Goal: Information Seeking & Learning: Learn about a topic

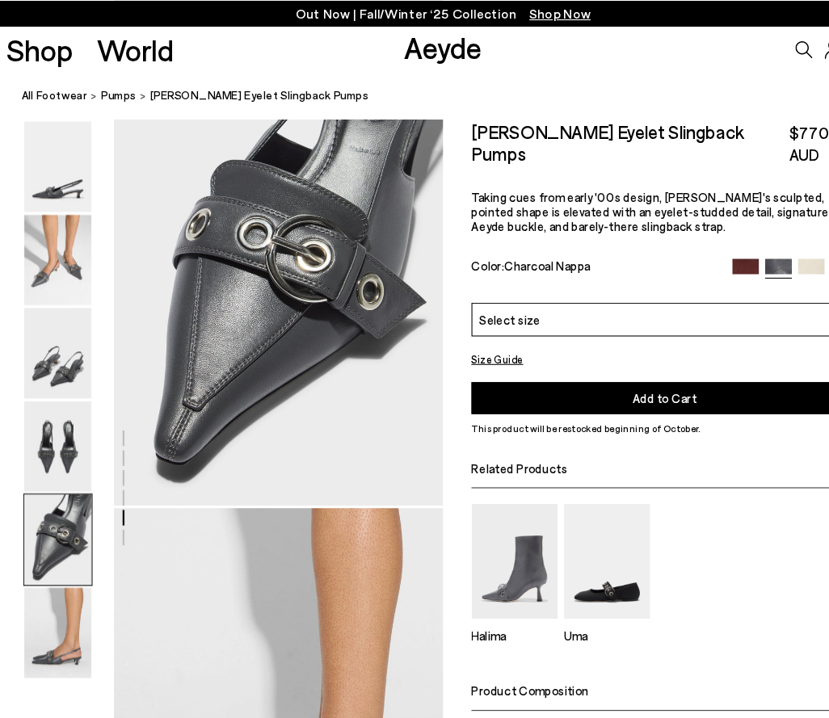
scroll to position [1652, 0]
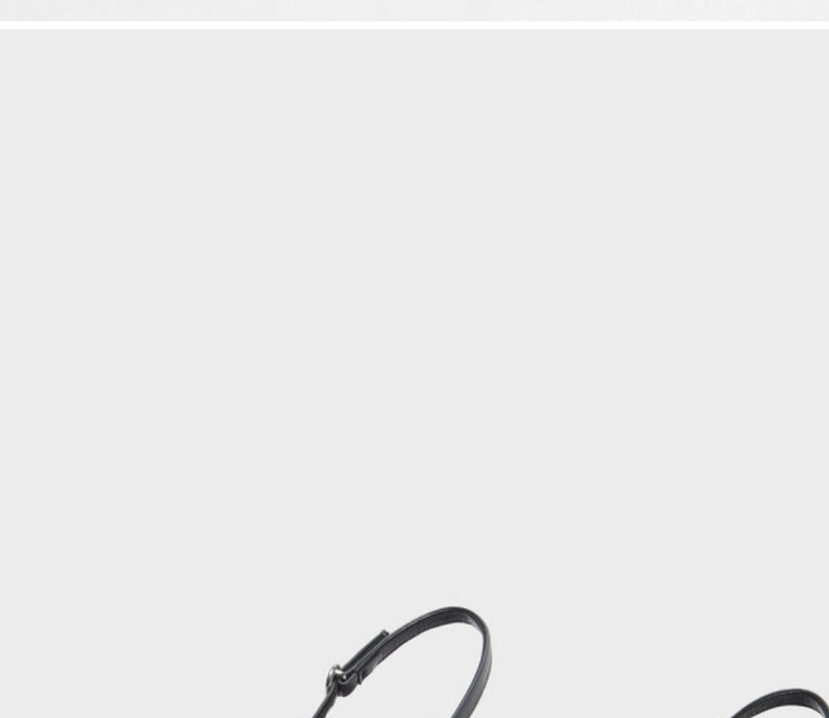
scroll to position [445, 0]
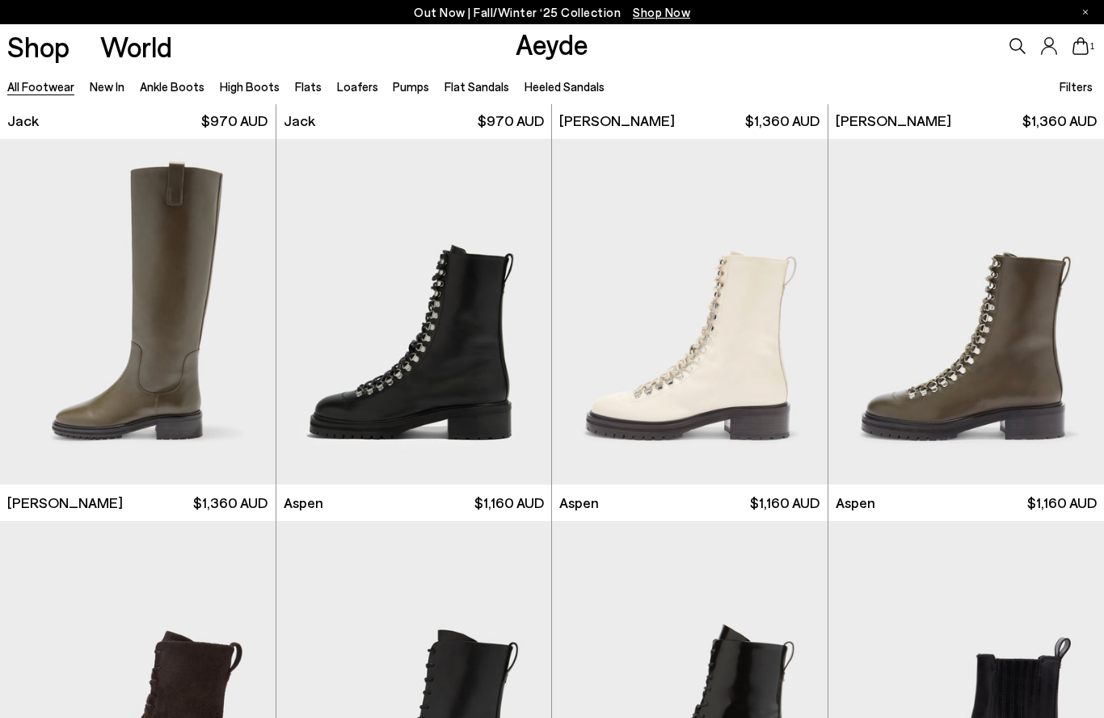
scroll to position [9901, 0]
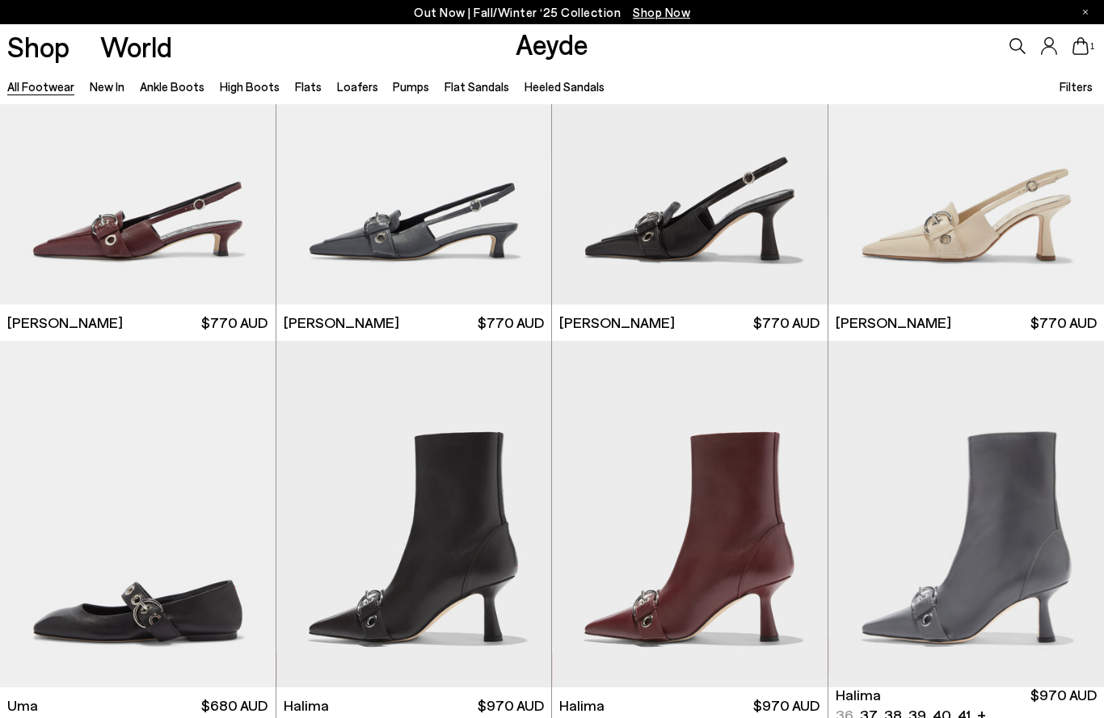
scroll to position [16964, 0]
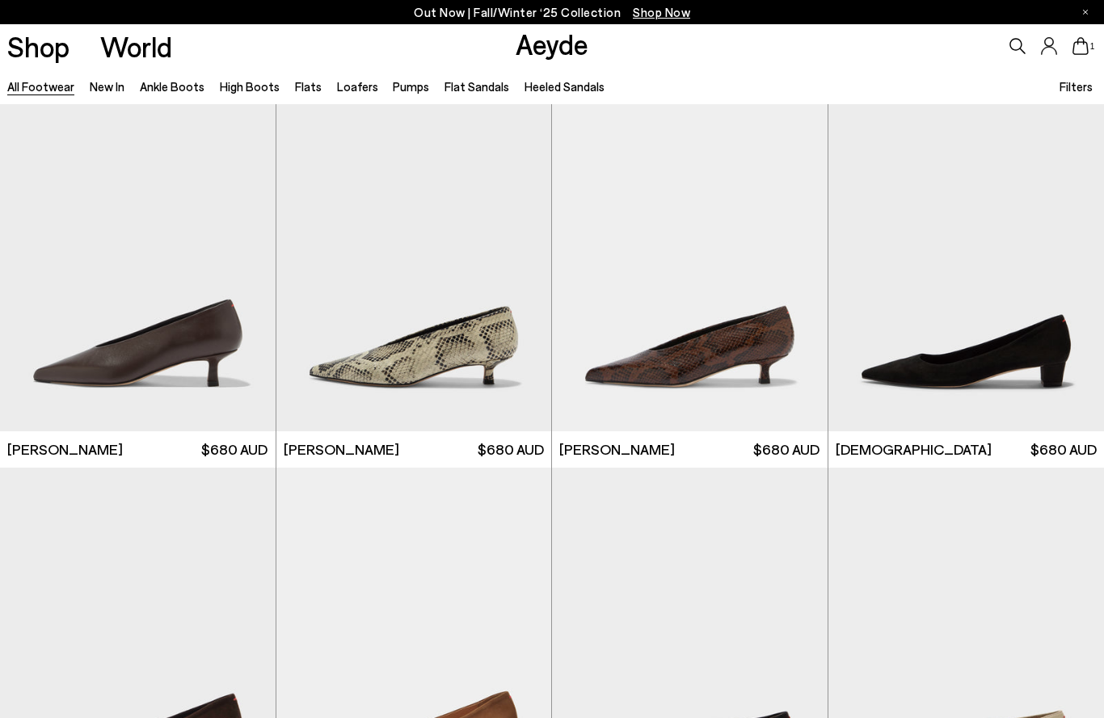
scroll to position [18767, 0]
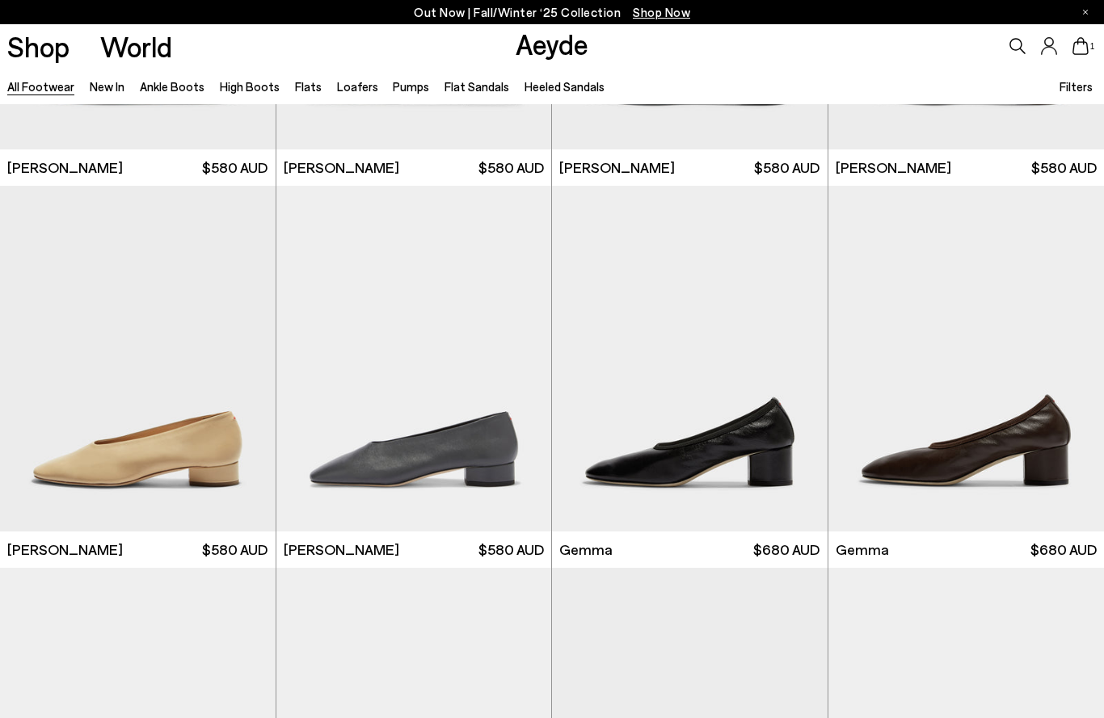
scroll to position [21328, 0]
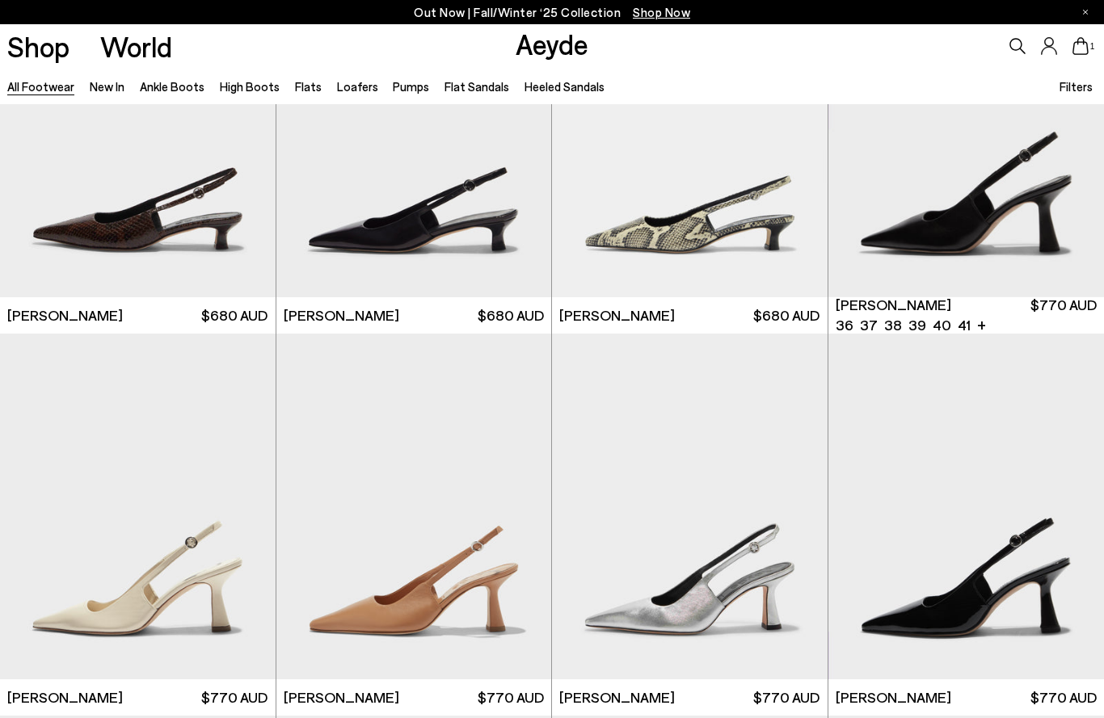
scroll to position [23518, 0]
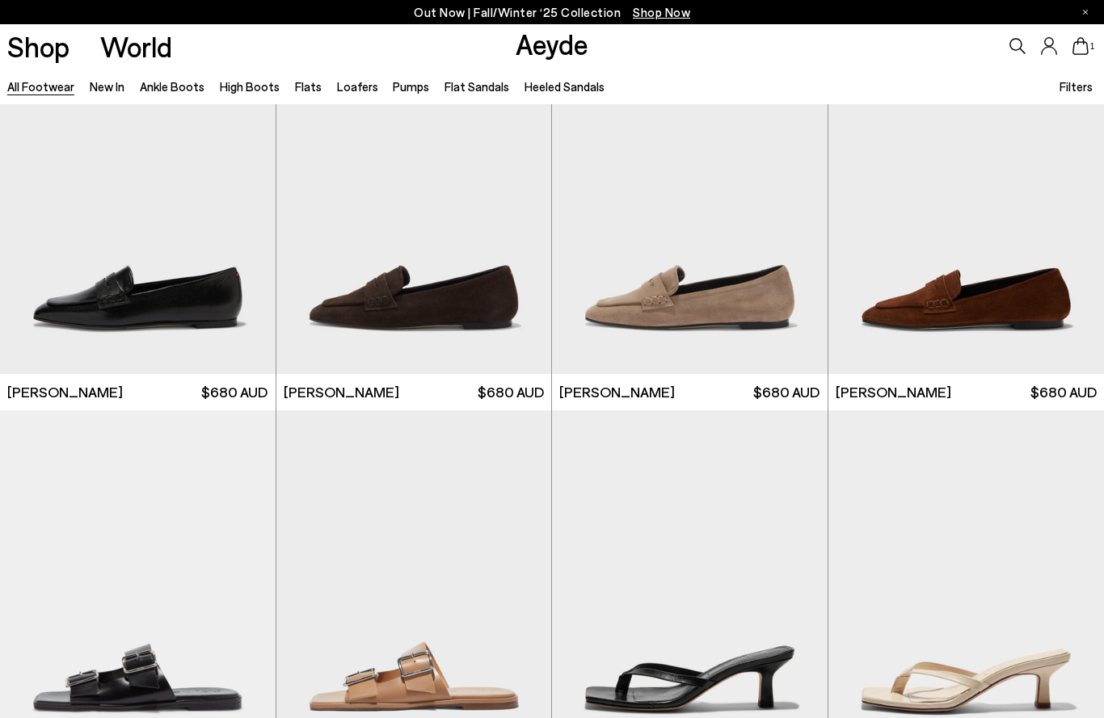
scroll to position [26417, 0]
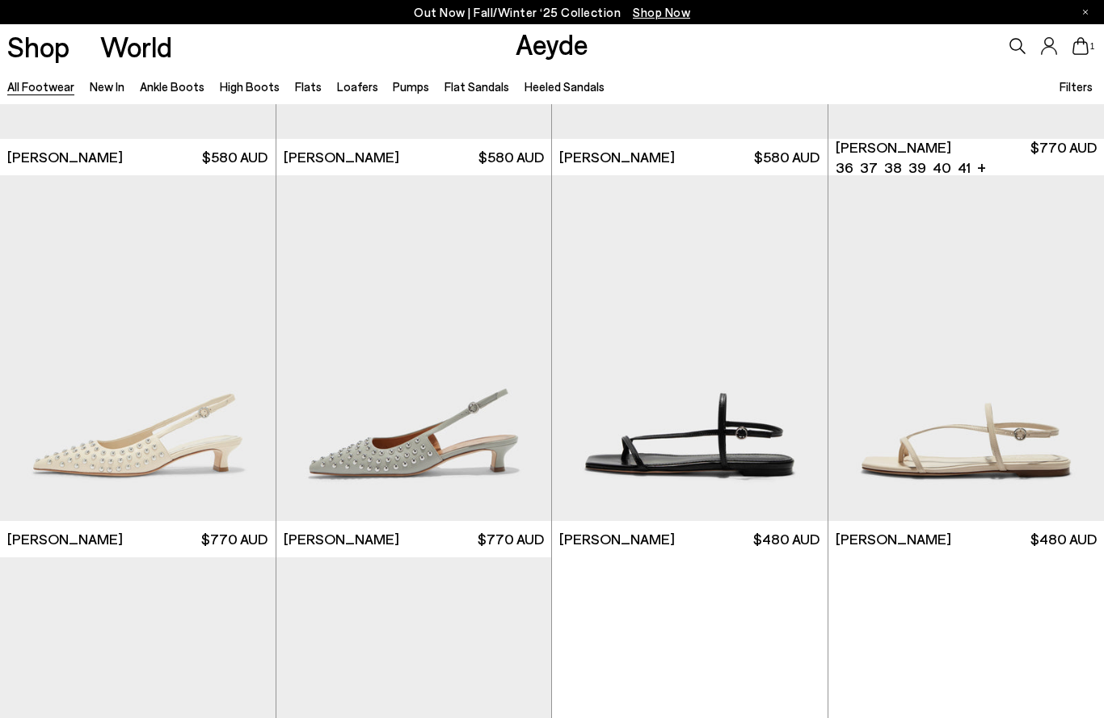
scroll to position [29767, 0]
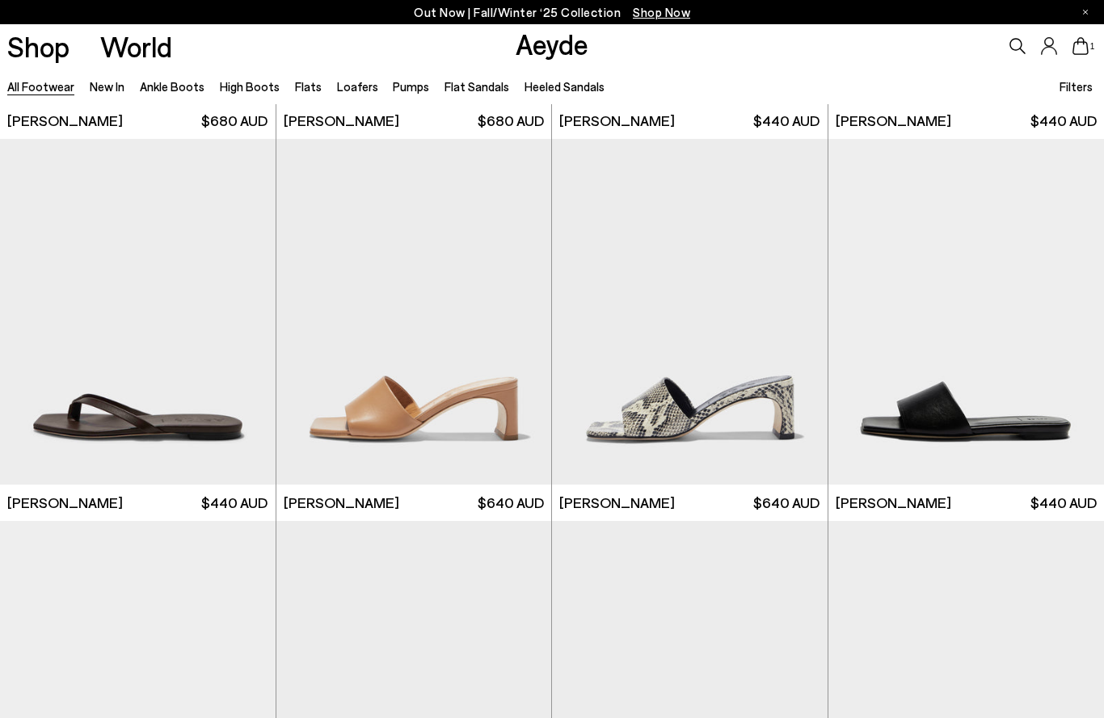
scroll to position [30948, 0]
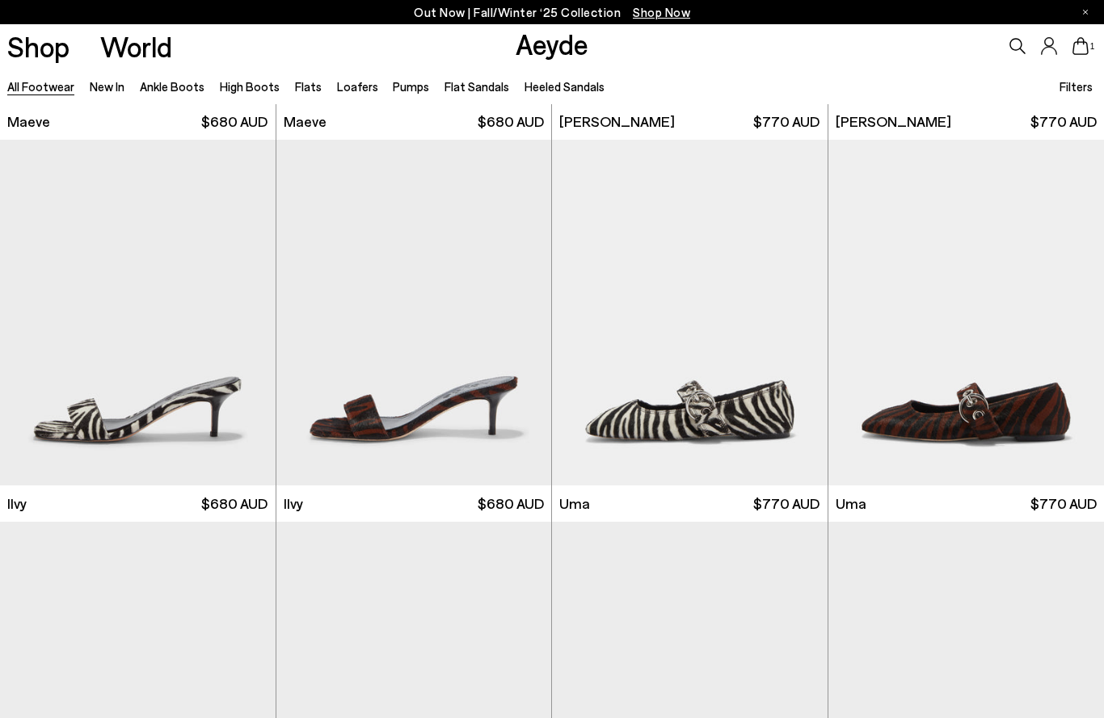
scroll to position [33201, 0]
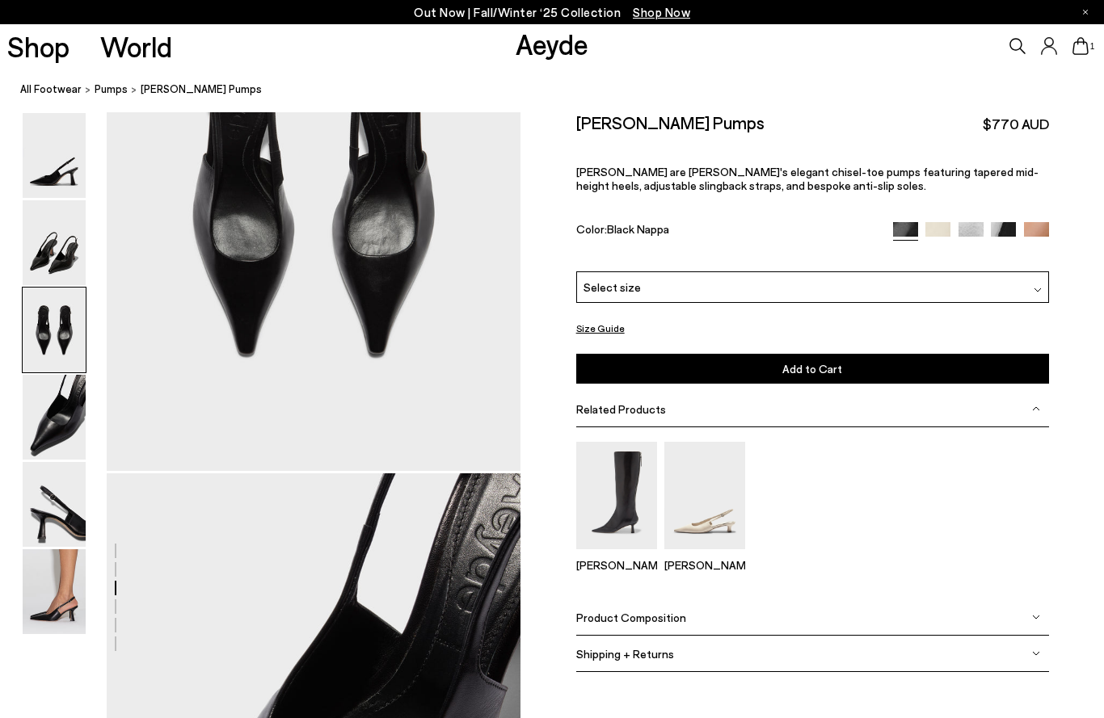
scroll to position [1297, 0]
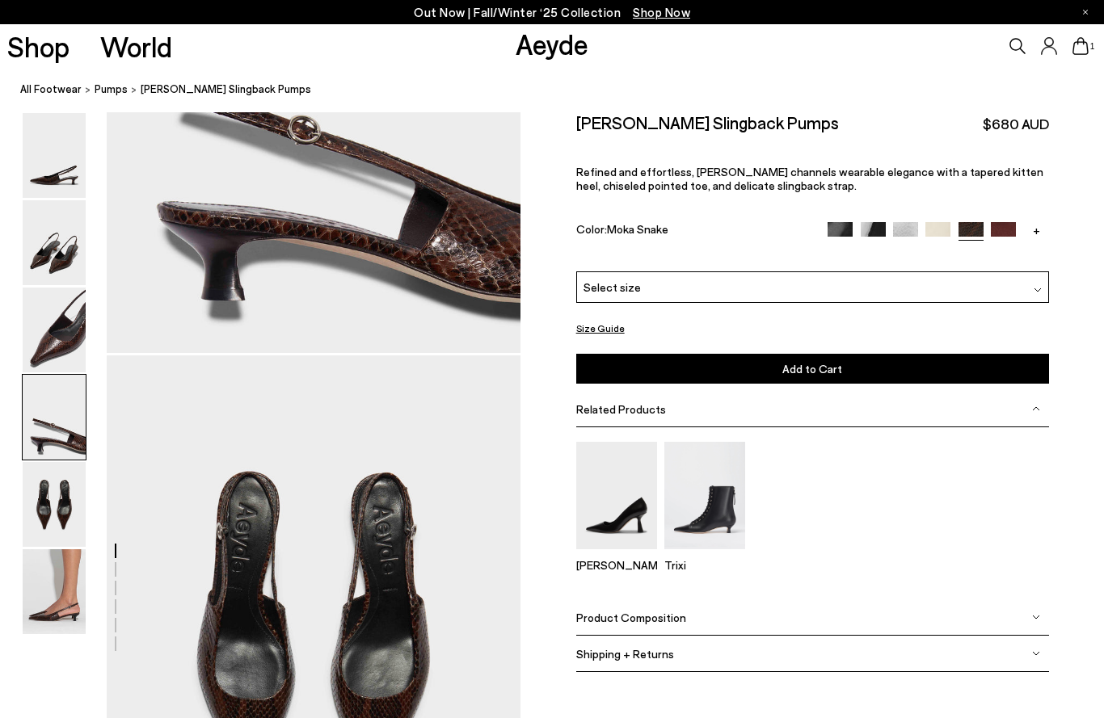
scroll to position [1968, 0]
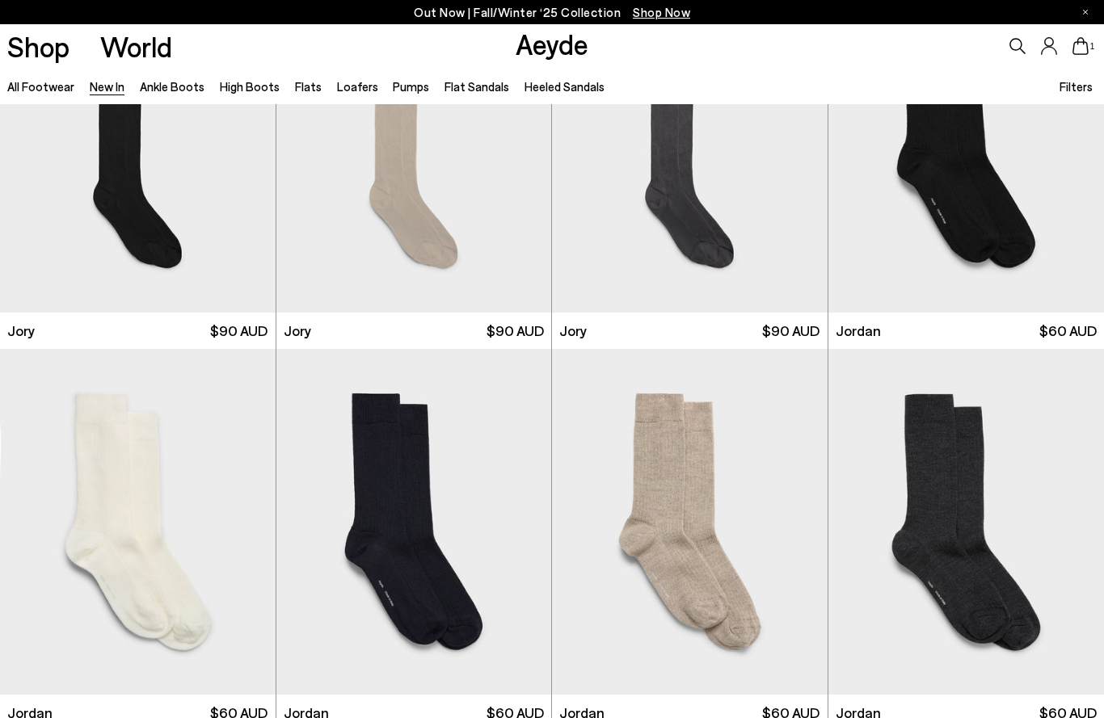
scroll to position [10442, 0]
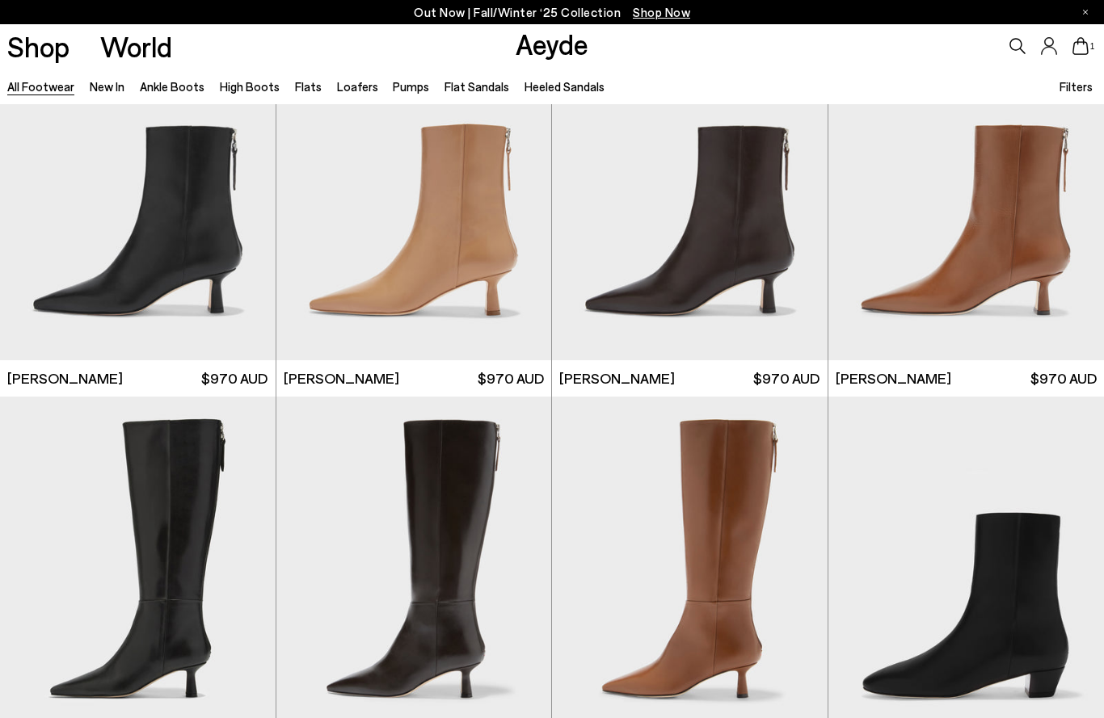
scroll to position [2727, 0]
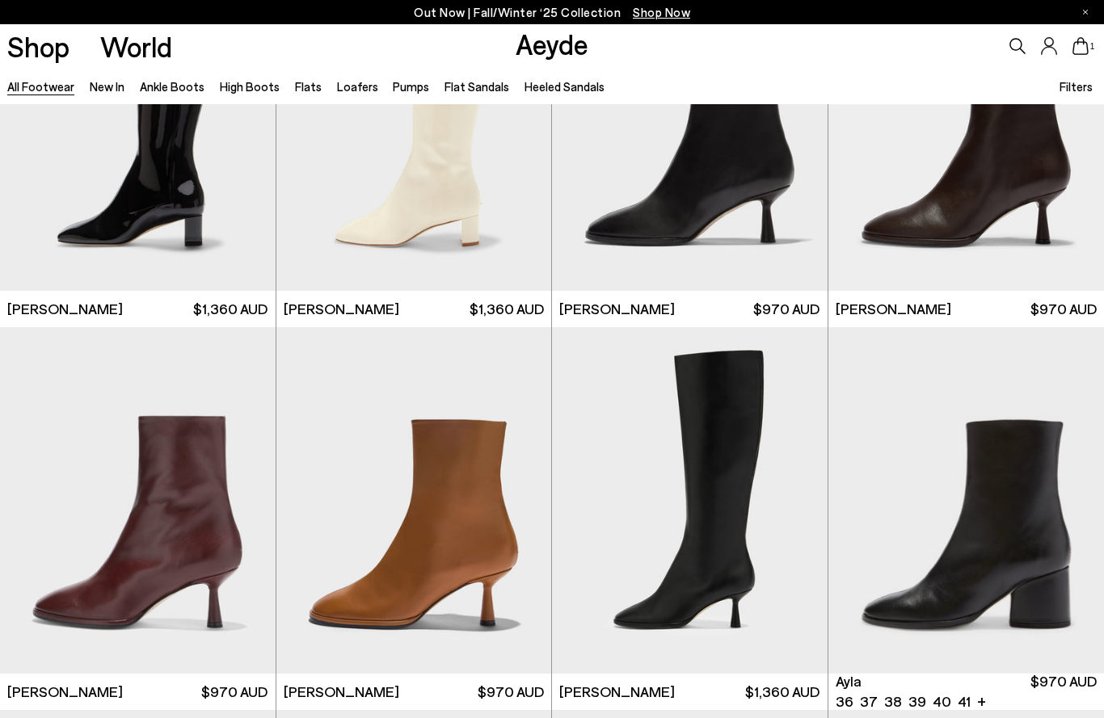
scroll to position [7289, 0]
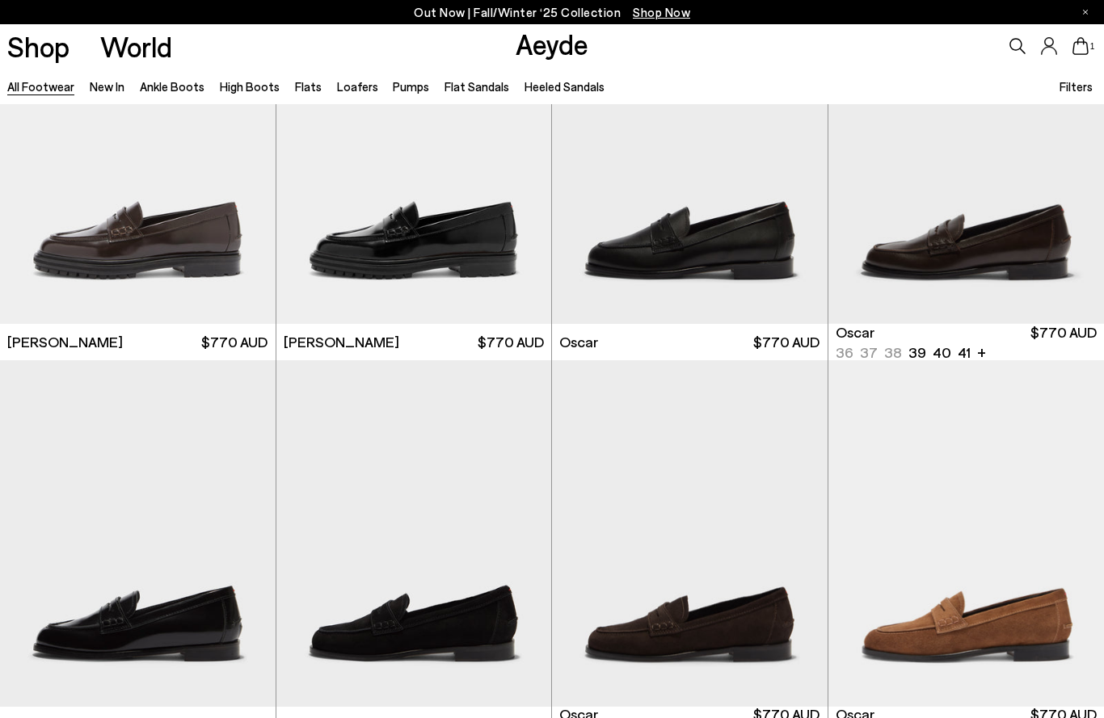
scroll to position [13184, 0]
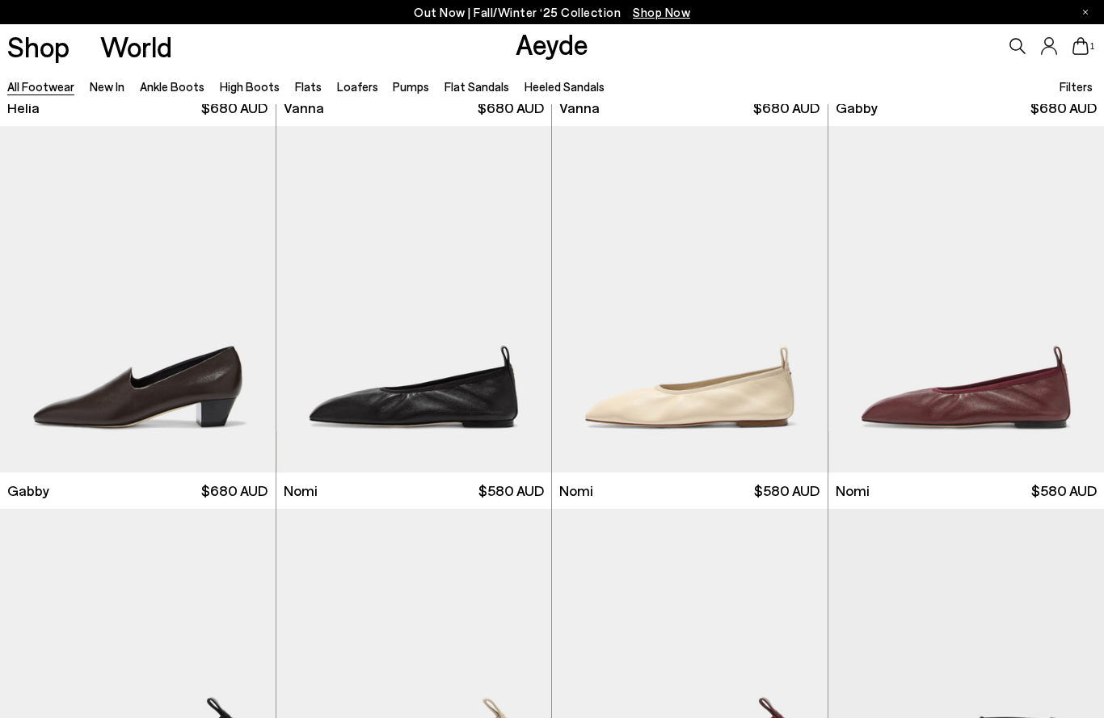
scroll to position [15270, 0]
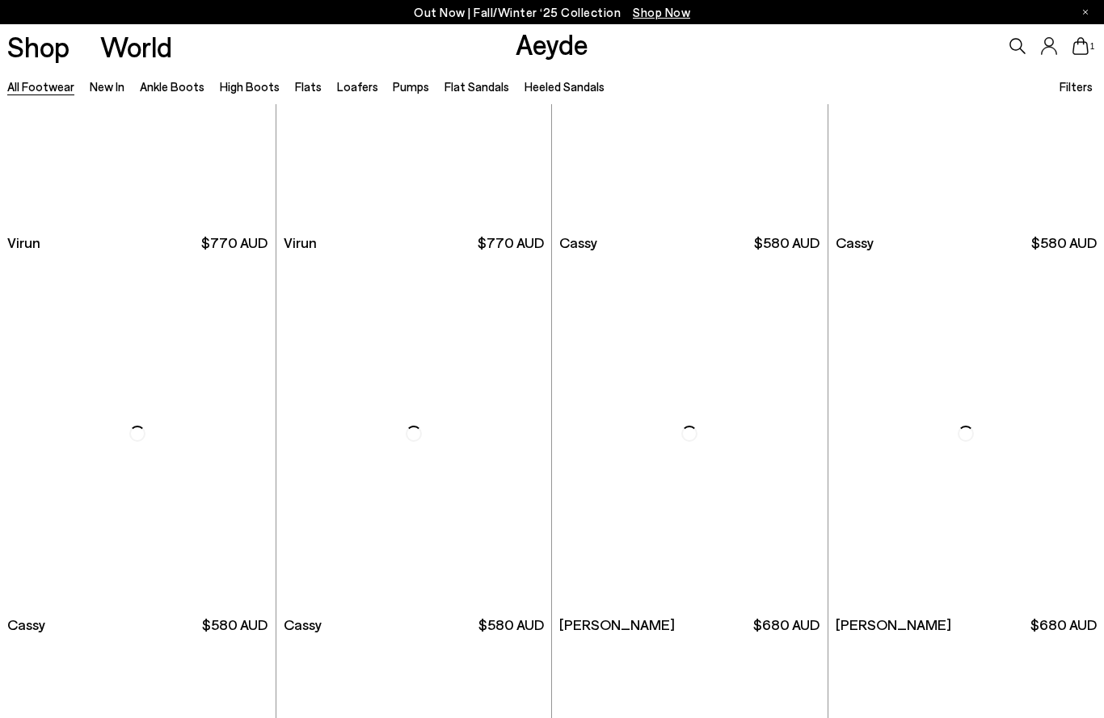
scroll to position [18194, 0]
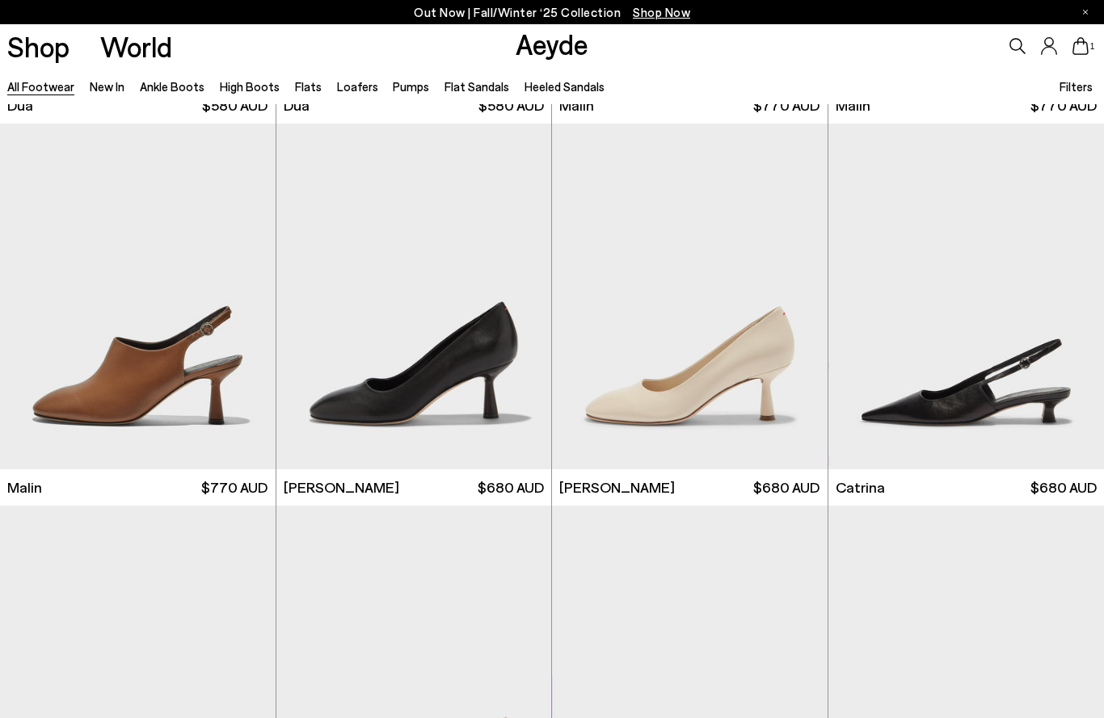
scroll to position [22560, 0]
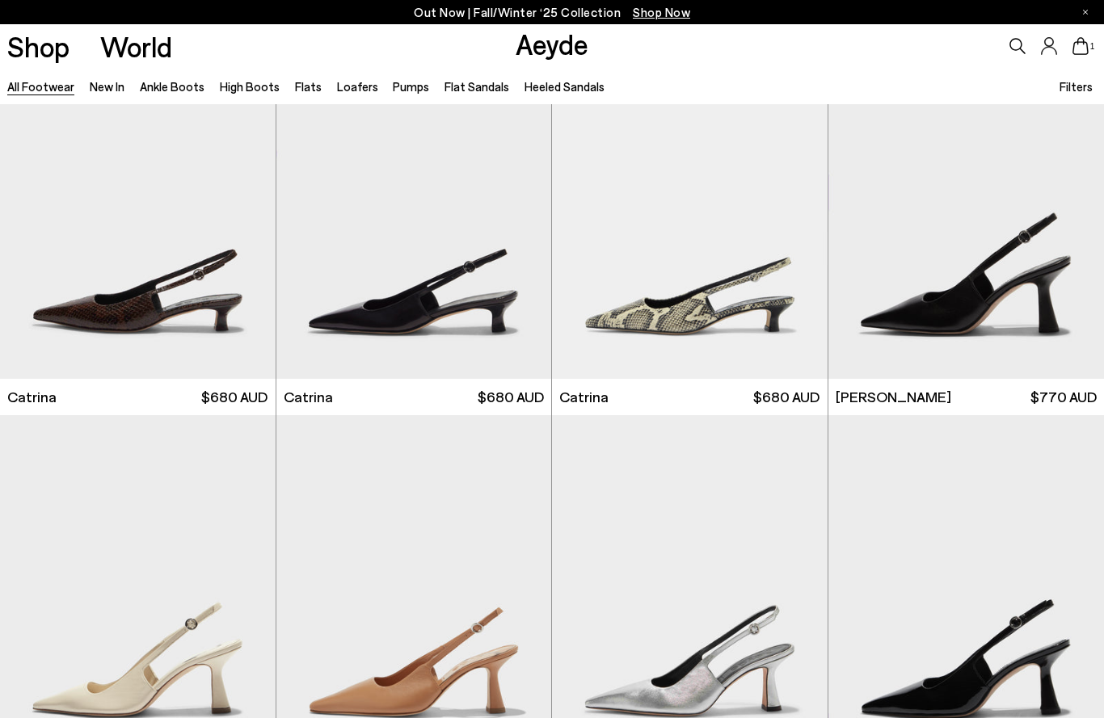
scroll to position [23397, 0]
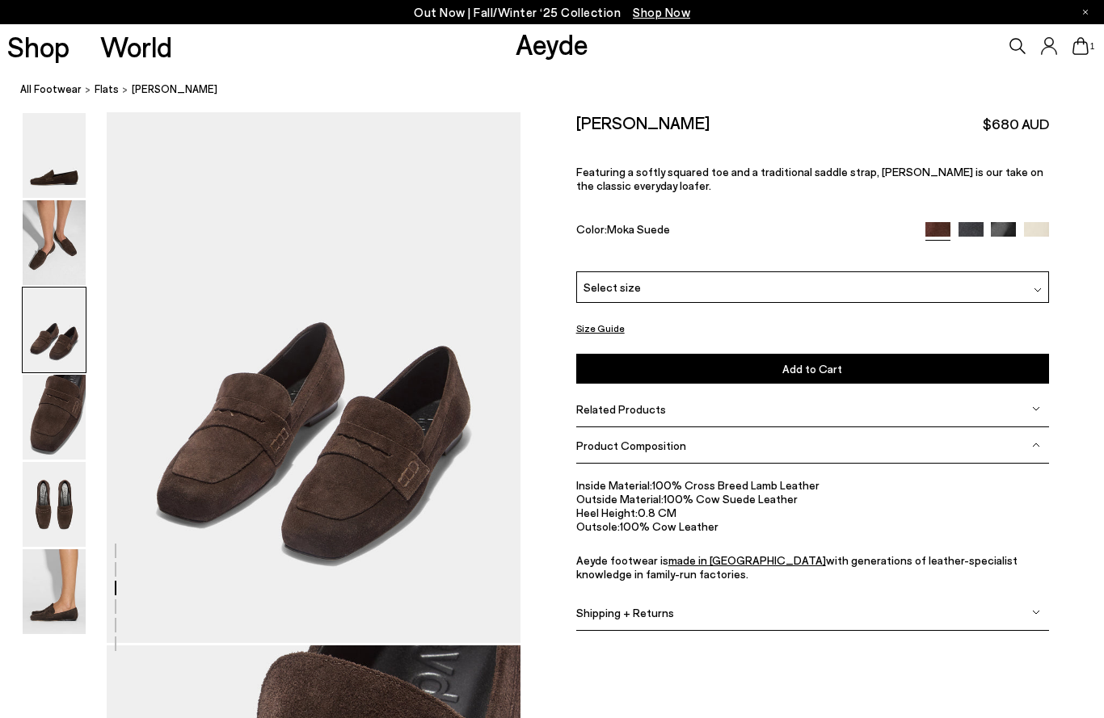
scroll to position [1090, 0]
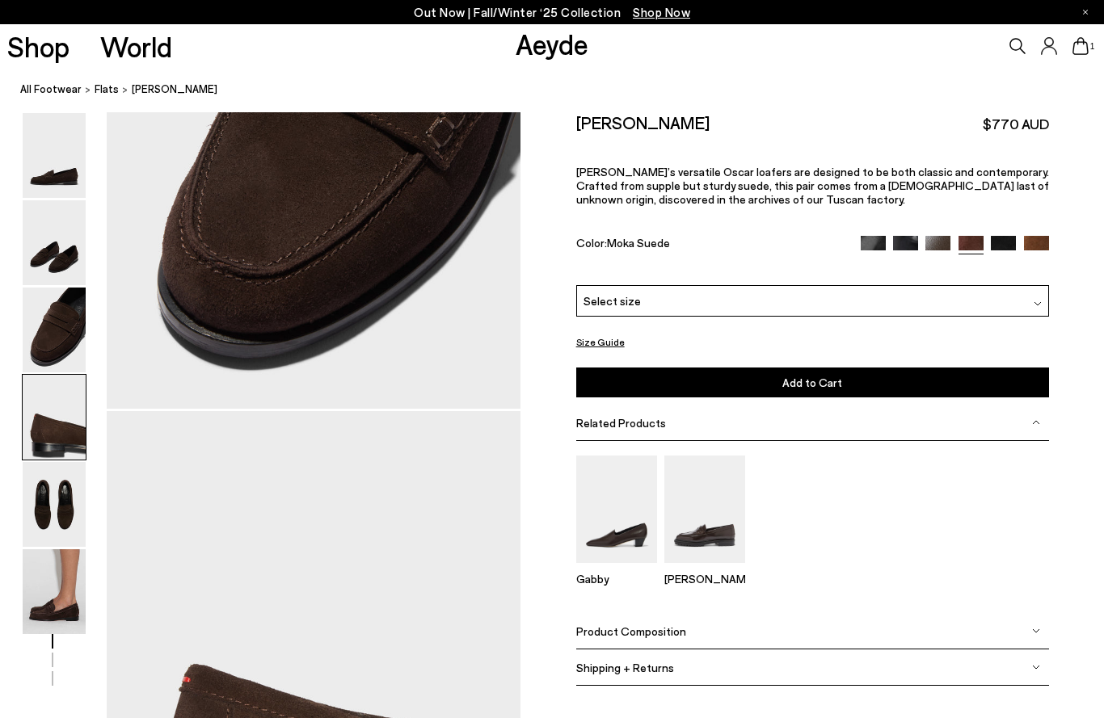
scroll to position [1109, 0]
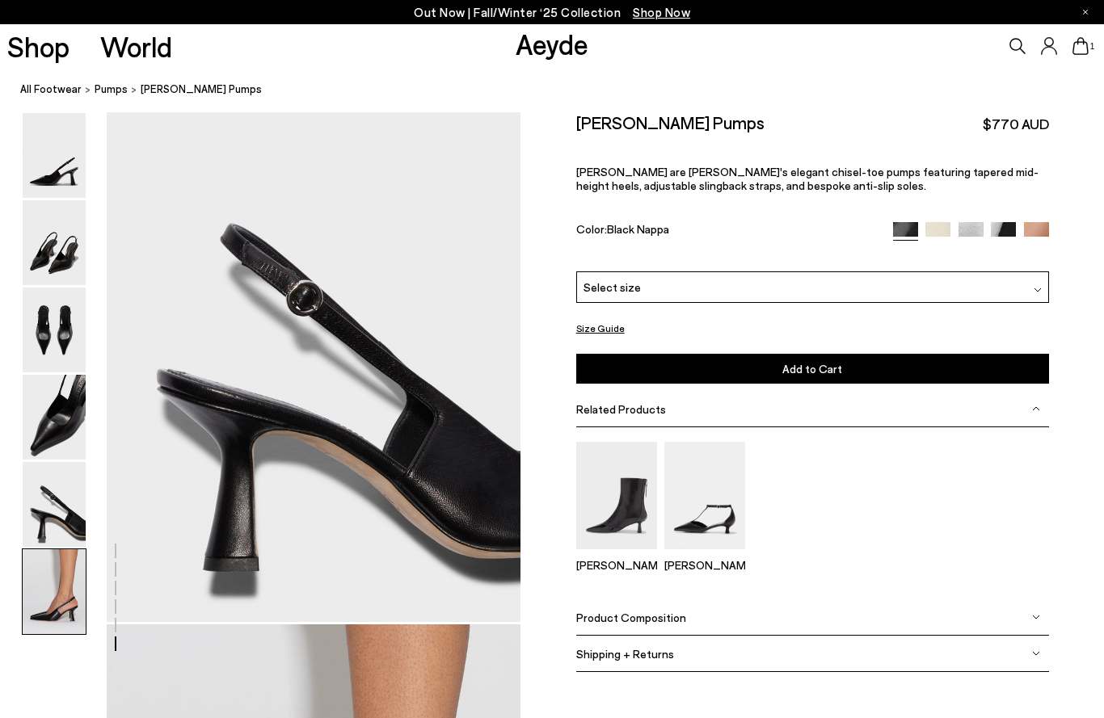
scroll to position [2883, 0]
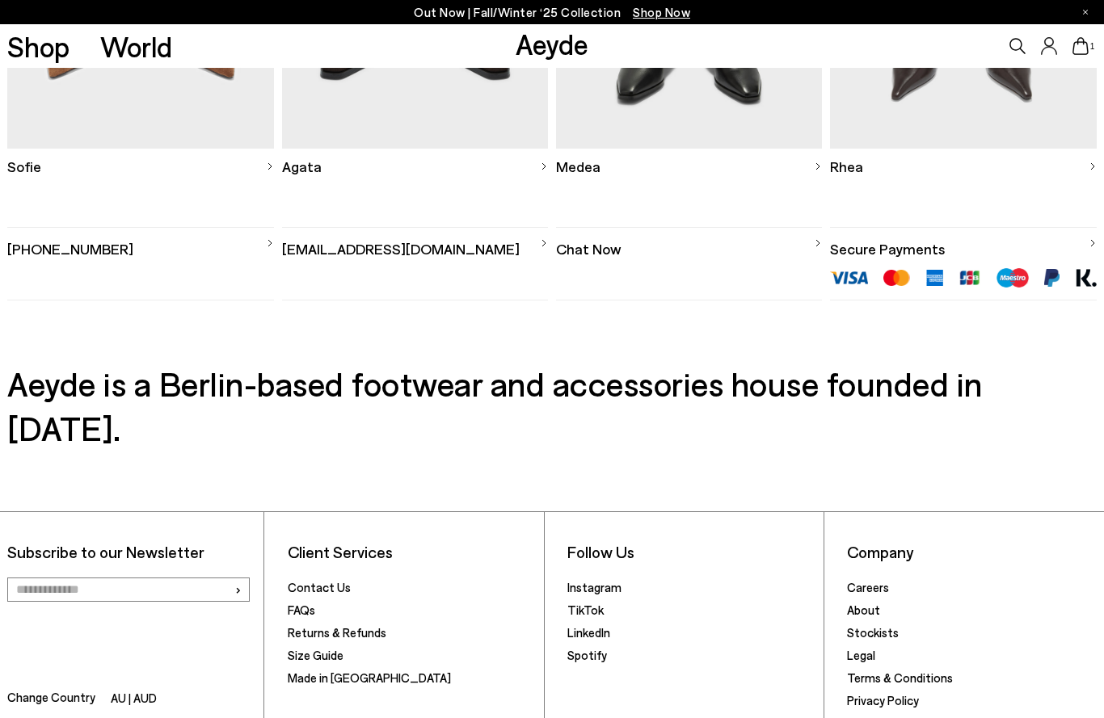
scroll to position [730, 0]
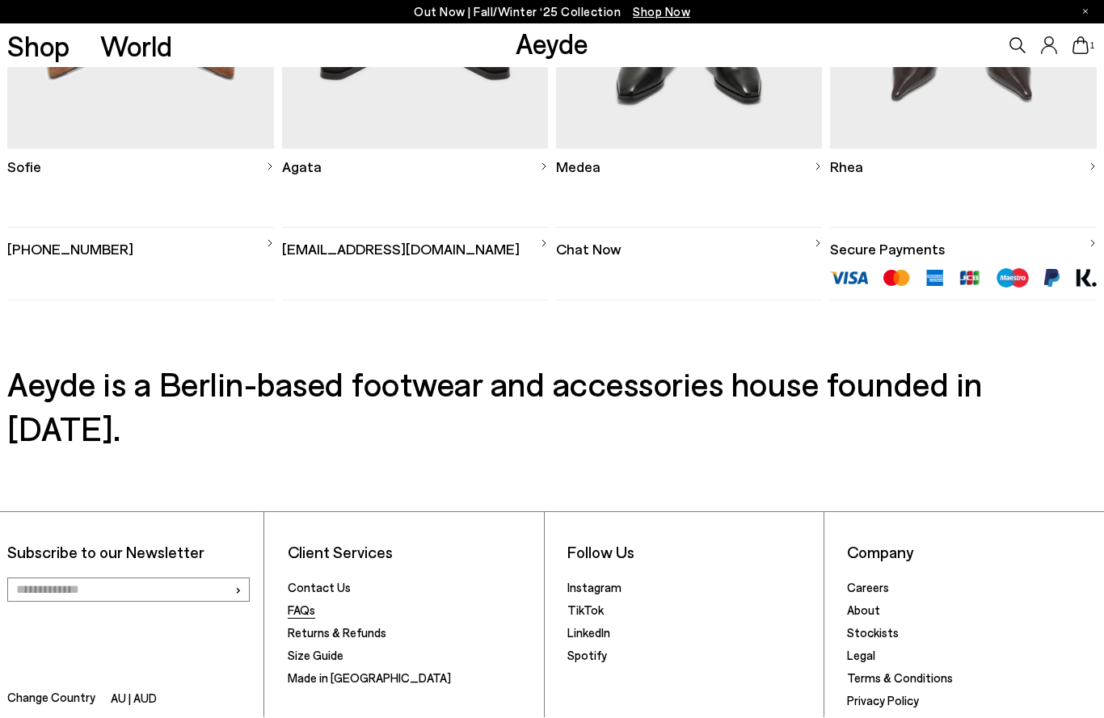
click at [307, 603] on link "FAQs" at bounding box center [301, 610] width 27 height 15
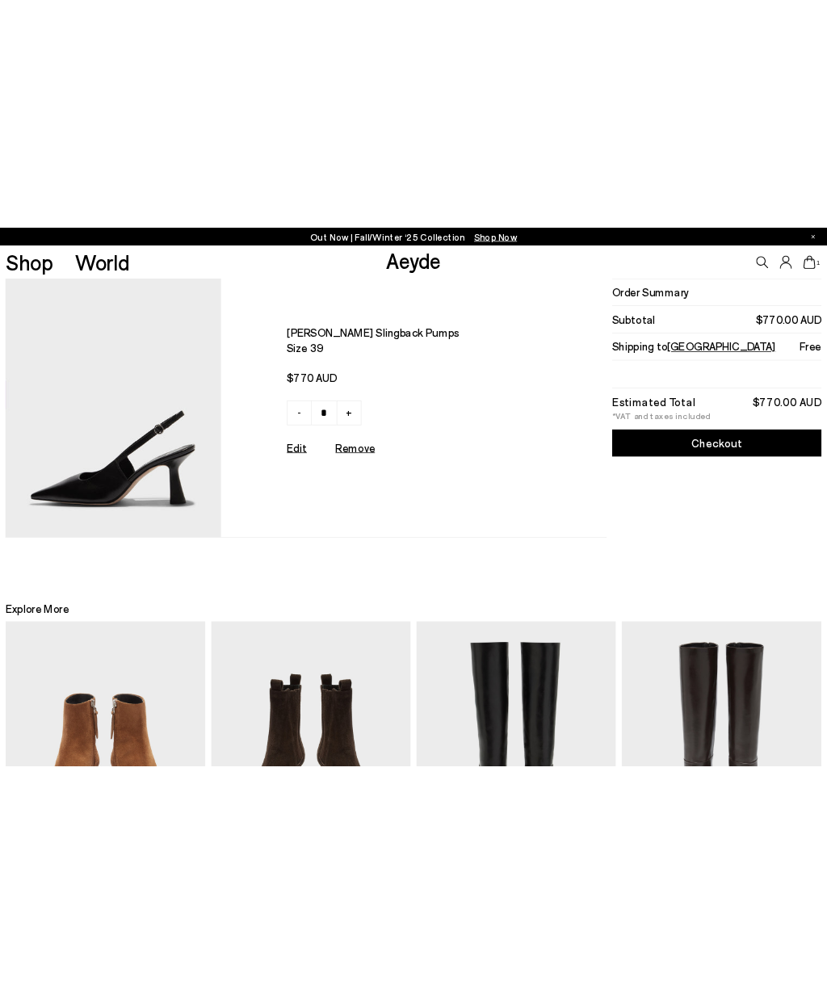
scroll to position [0, 0]
